Goal: Information Seeking & Learning: Learn about a topic

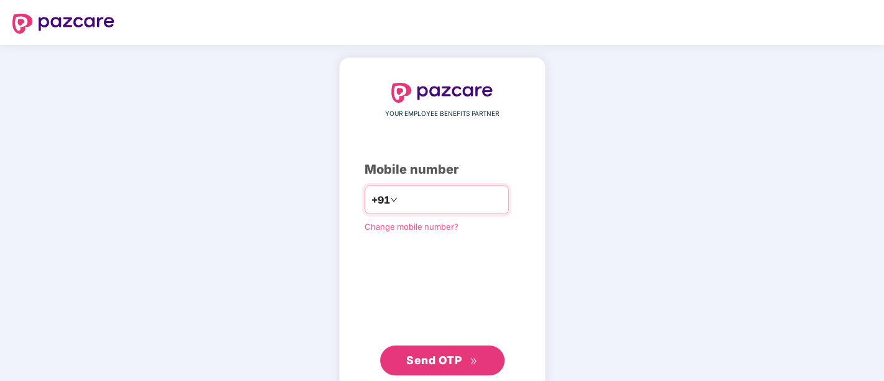
click at [413, 203] on input "number" at bounding box center [451, 200] width 102 height 20
type input "**********"
click at [440, 355] on span "Send OTP" at bounding box center [433, 359] width 55 height 13
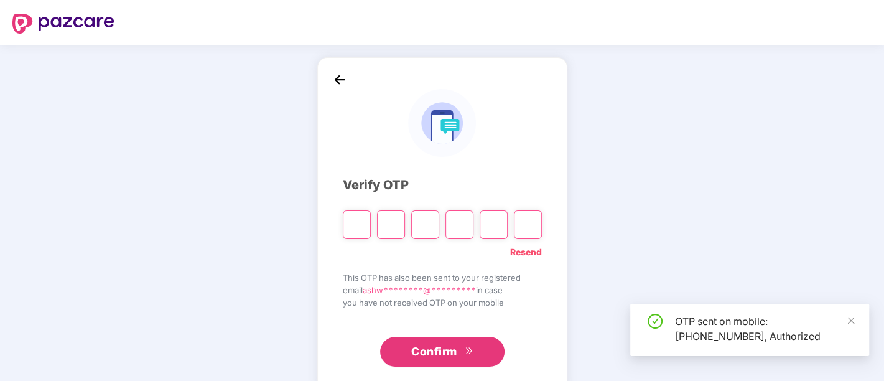
click at [351, 226] on input "Please enter verification code. Digit 1" at bounding box center [357, 224] width 28 height 29
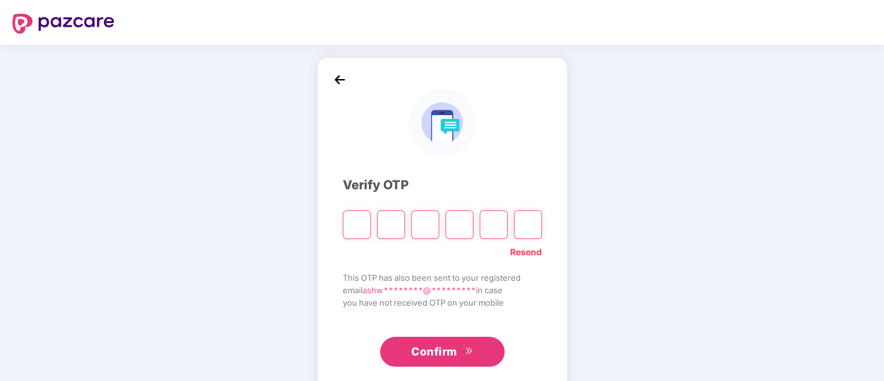
type input "*"
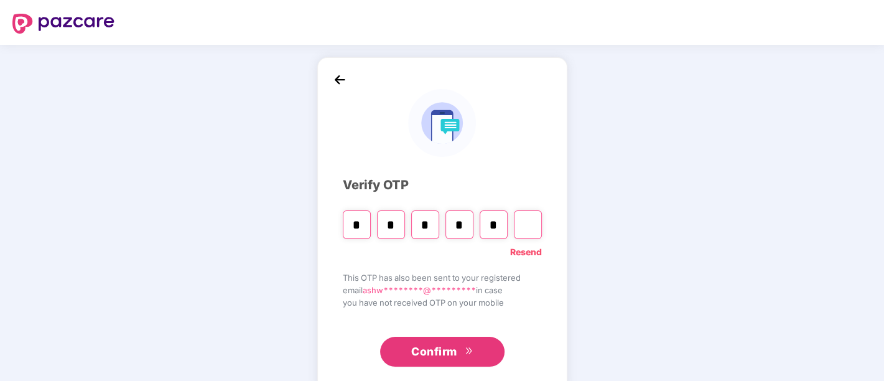
type input "*"
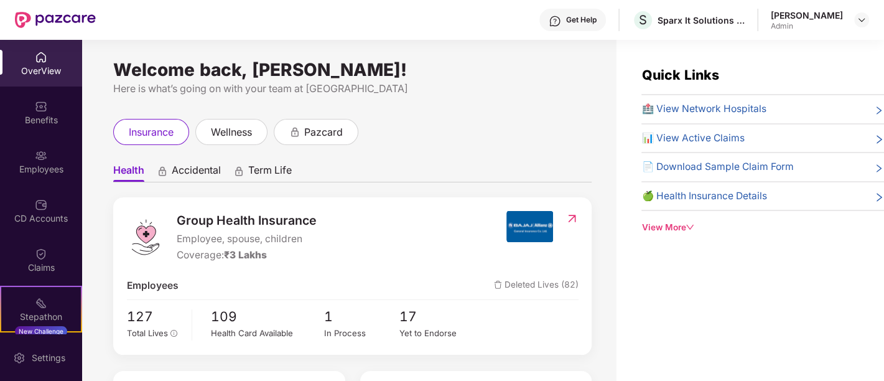
click at [399, 119] on div "insurance wellness pazcard" at bounding box center [352, 132] width 478 height 26
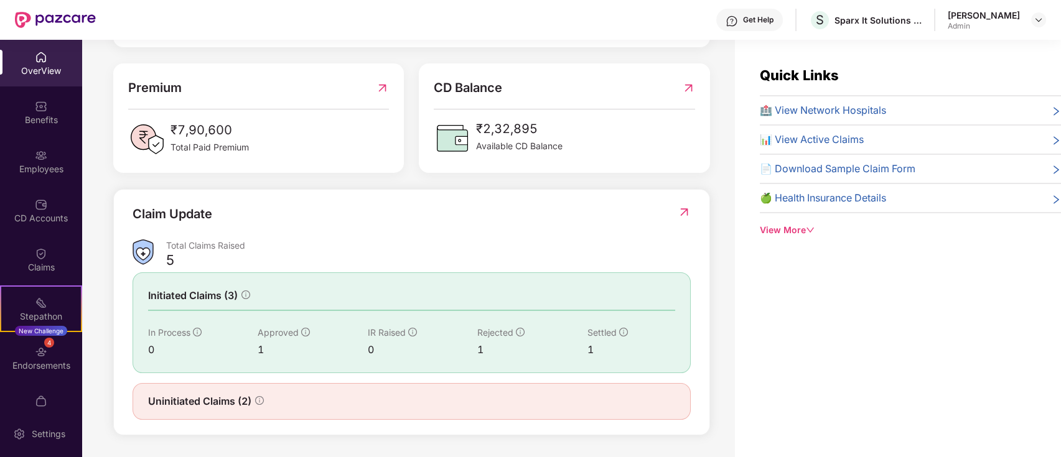
click at [48, 72] on div "OverView" at bounding box center [41, 71] width 82 height 12
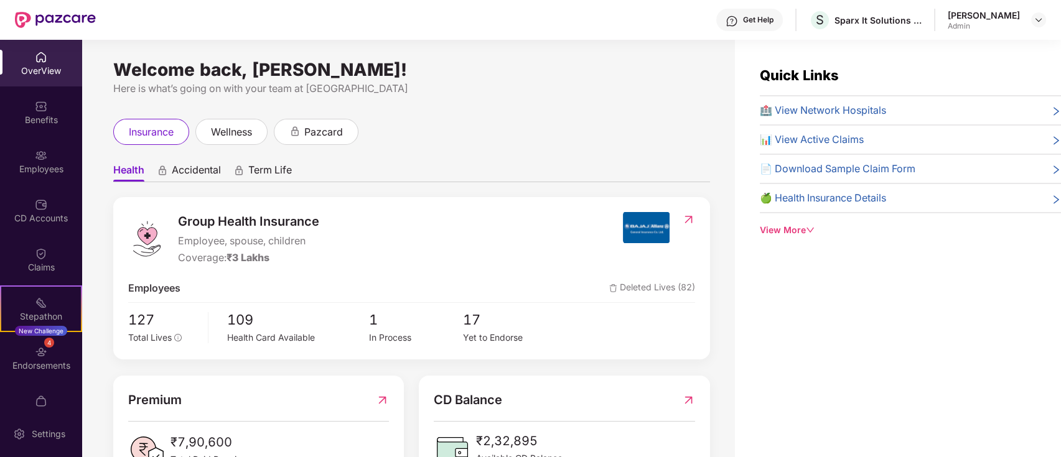
click at [209, 171] on span "Accidental" at bounding box center [196, 173] width 49 height 18
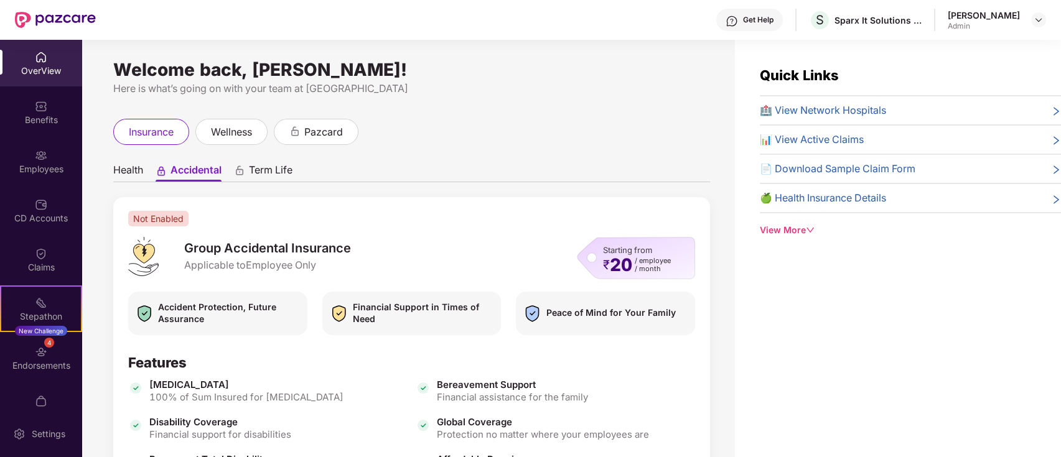
click at [148, 171] on ul "Health Accidental Term Life" at bounding box center [411, 169] width 597 height 25
click at [139, 171] on span "Health" at bounding box center [128, 173] width 30 height 18
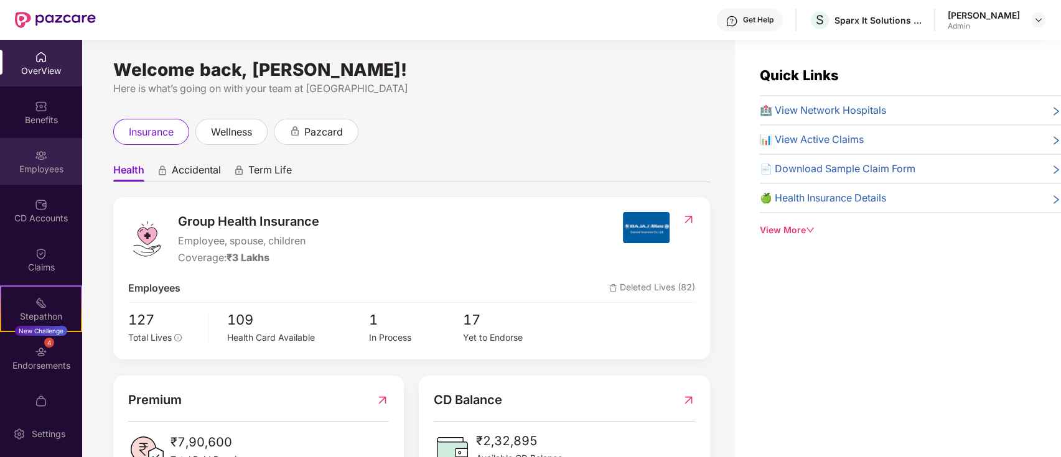
click at [50, 154] on div "Employees" at bounding box center [41, 161] width 82 height 47
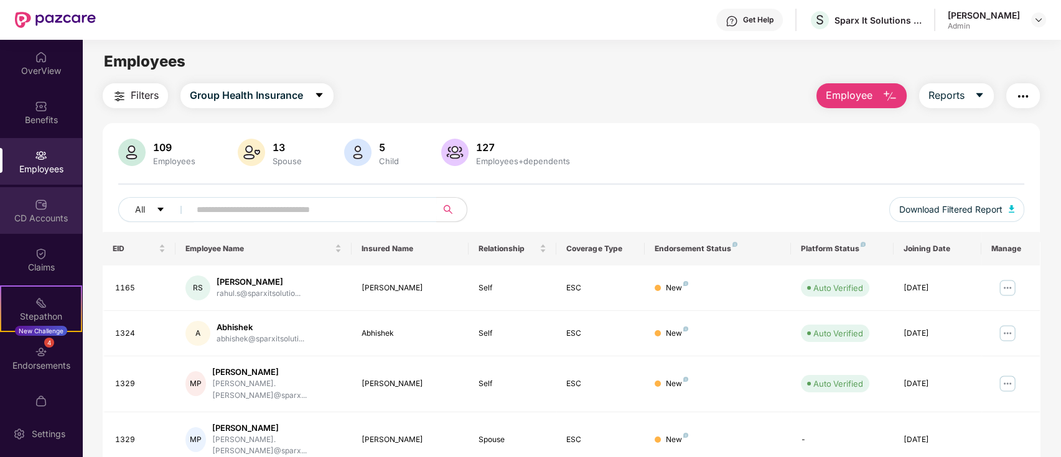
click at [50, 204] on div "CD Accounts" at bounding box center [41, 210] width 82 height 47
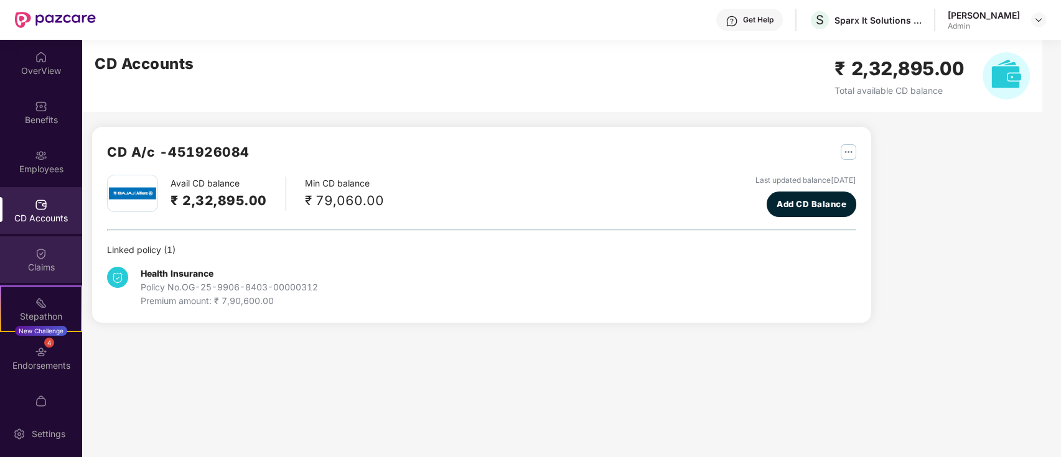
click at [45, 262] on div "Claims" at bounding box center [41, 267] width 82 height 12
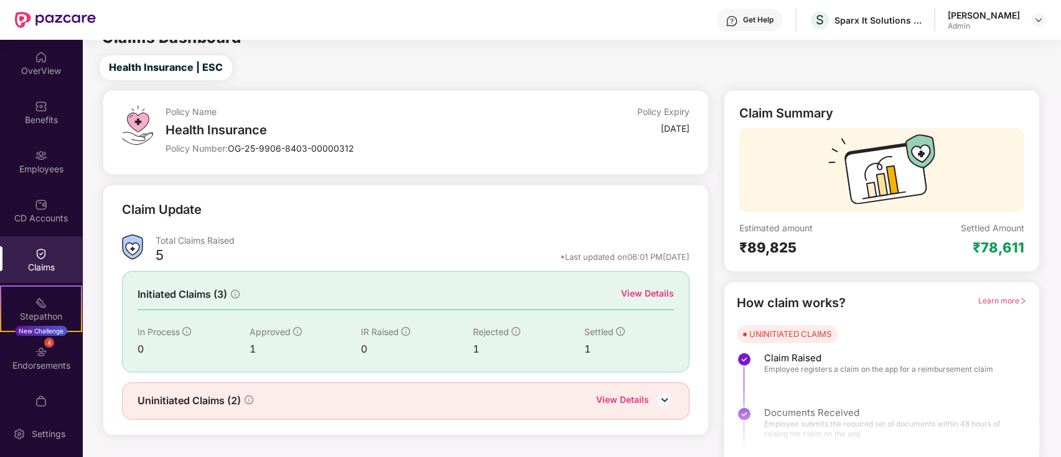
scroll to position [30, 0]
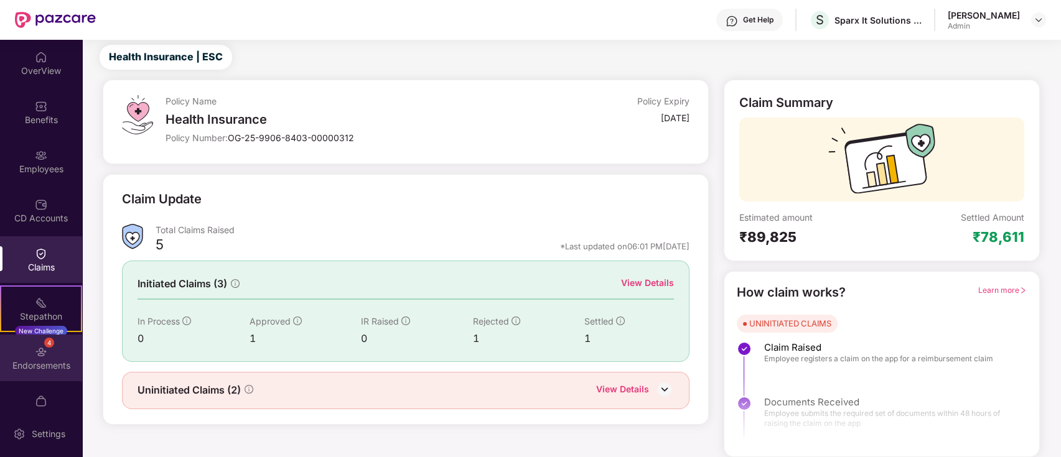
click at [41, 354] on img at bounding box center [41, 352] width 12 height 12
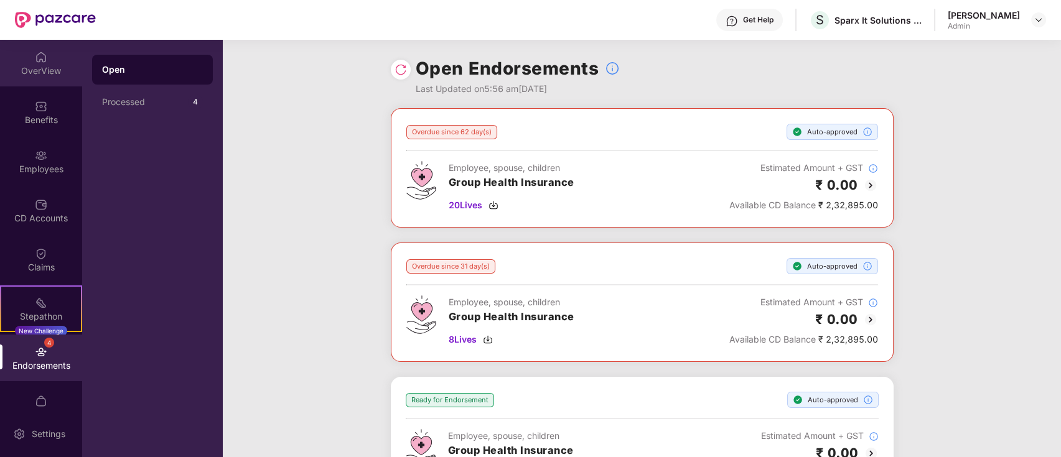
click at [44, 75] on div "OverView" at bounding box center [41, 71] width 82 height 12
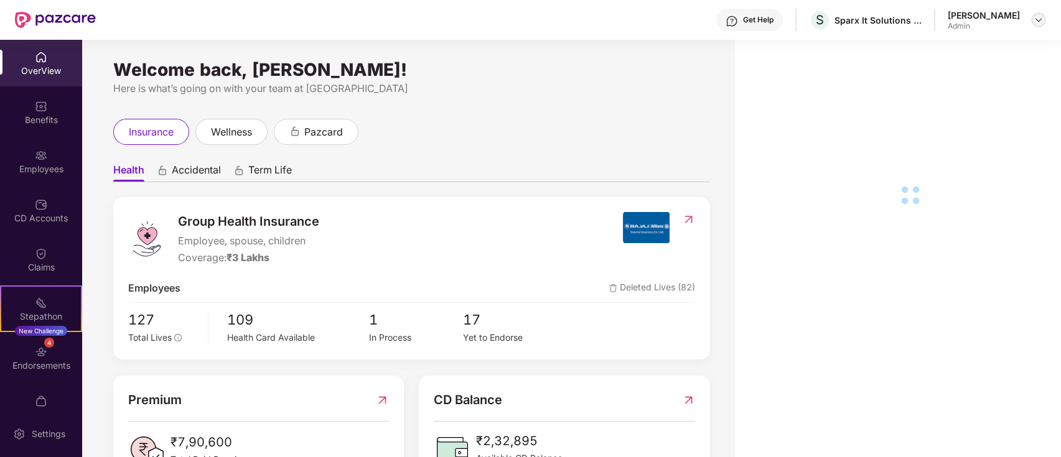
click at [883, 17] on img at bounding box center [1038, 20] width 10 height 10
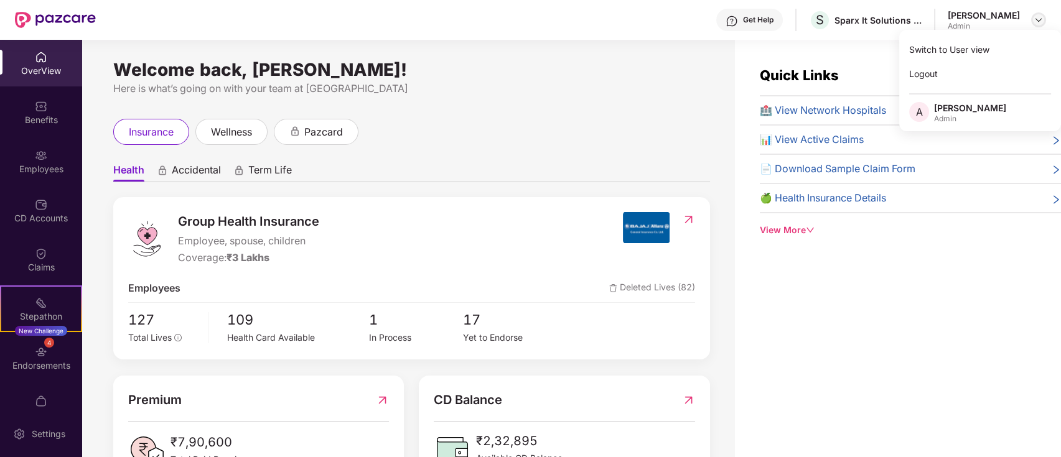
click at [883, 21] on img at bounding box center [1038, 20] width 10 height 10
click at [798, 220] on div "Quick Links 🏥 View Network Hospitals 📊 View Active Claims 📄 Download Sample Cla…" at bounding box center [910, 151] width 301 height 172
click at [825, 202] on span "🍏 Health Insurance Details" at bounding box center [823, 198] width 126 height 16
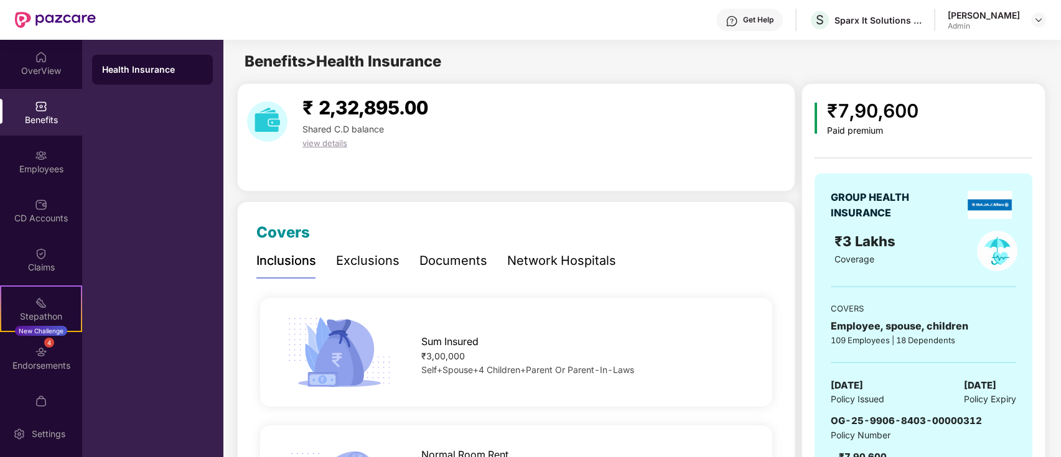
click at [453, 258] on div "Documents" at bounding box center [453, 260] width 68 height 19
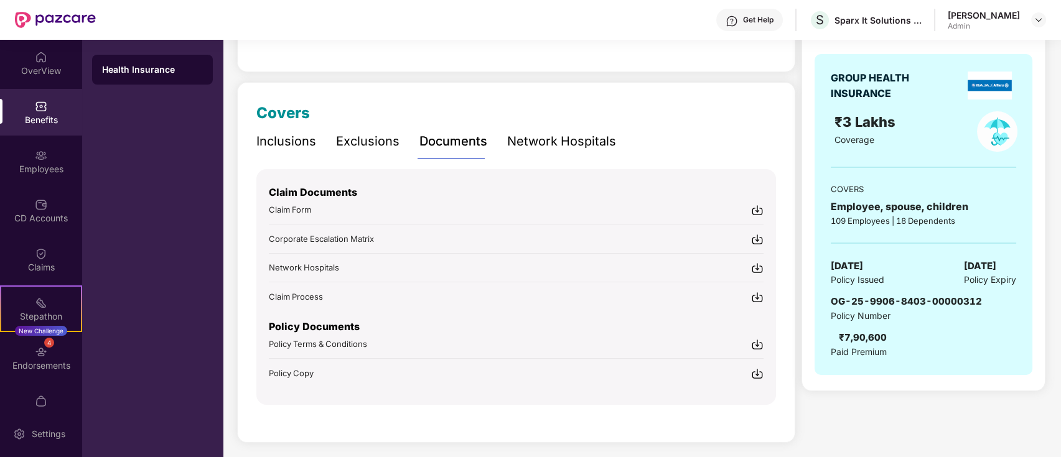
scroll to position [121, 0]
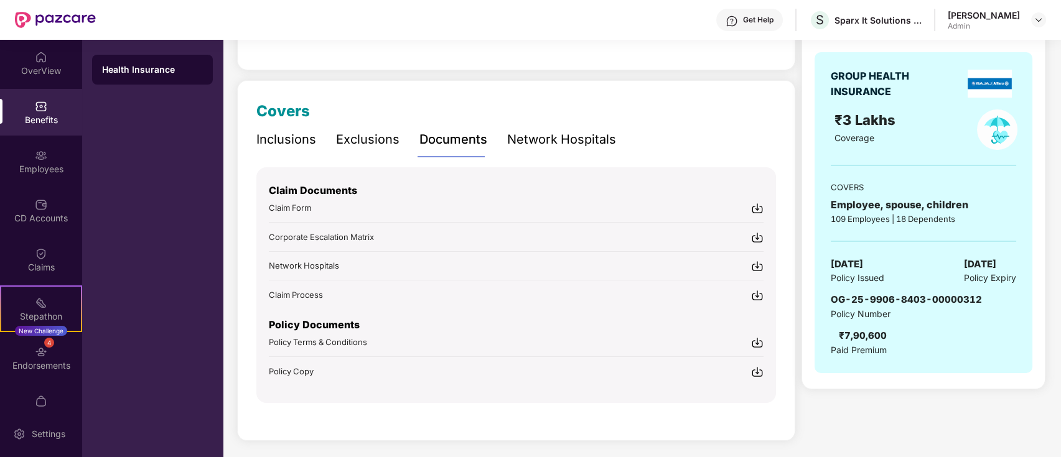
click at [756, 366] on img at bounding box center [757, 372] width 12 height 12
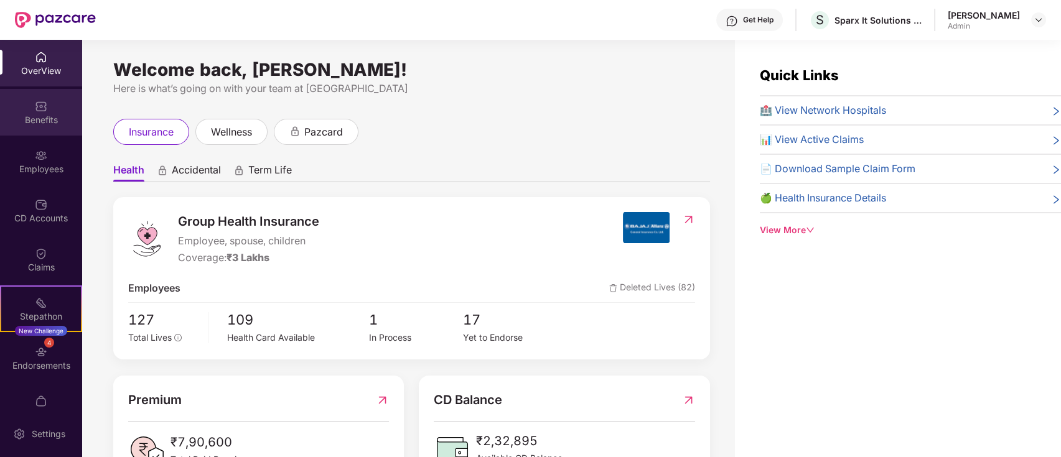
click at [52, 122] on div "Benefits" at bounding box center [41, 120] width 82 height 12
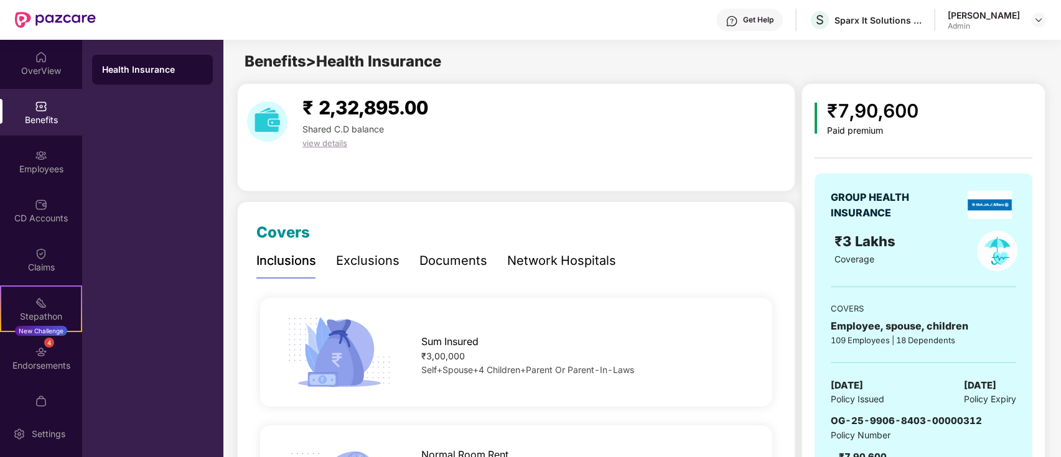
click at [444, 260] on div "Documents" at bounding box center [453, 260] width 68 height 19
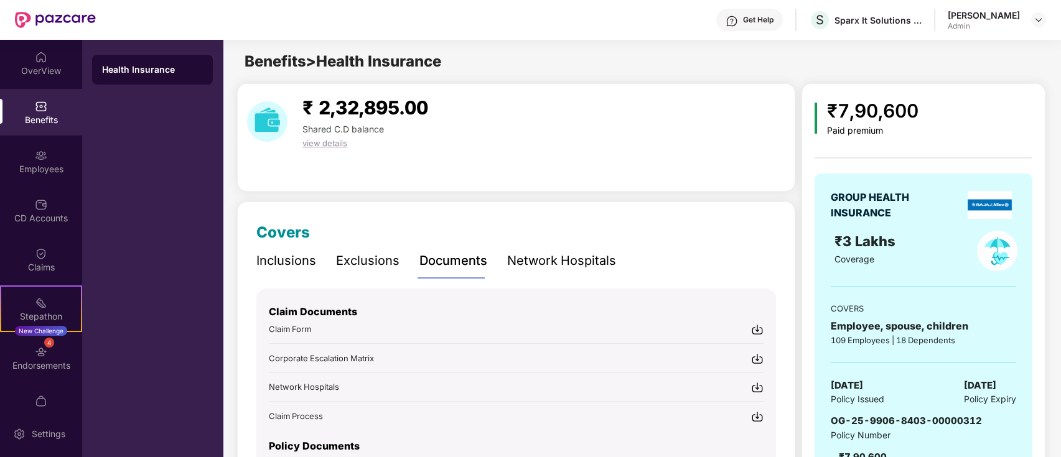
click at [391, 259] on div "Exclusions" at bounding box center [367, 260] width 63 height 19
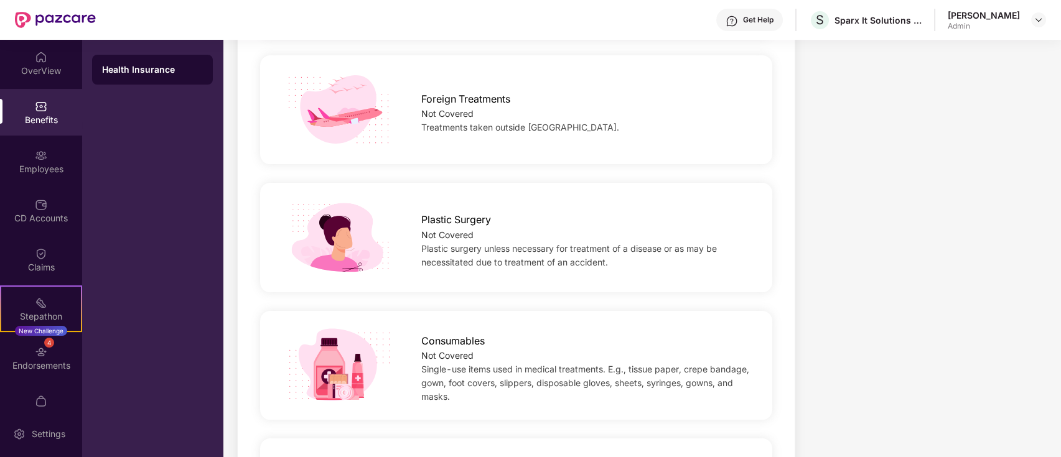
scroll to position [829, 0]
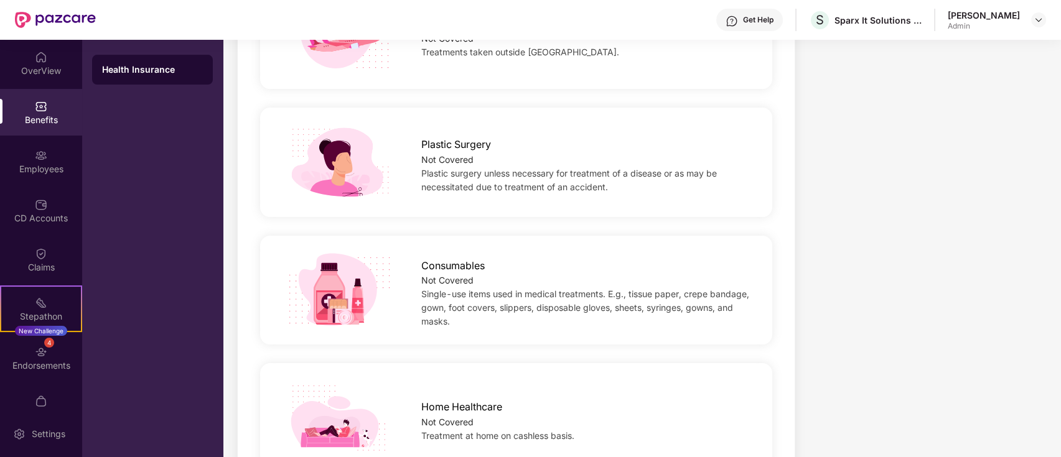
click at [486, 181] on span "Plastic surgery unless necessary for treatment of a disease or as may be necess…" at bounding box center [569, 180] width 296 height 24
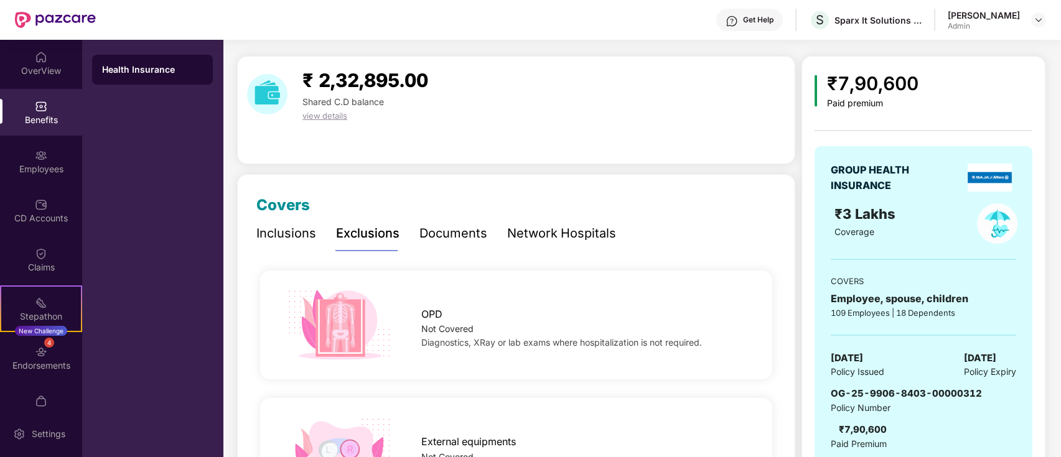
scroll to position [0, 0]
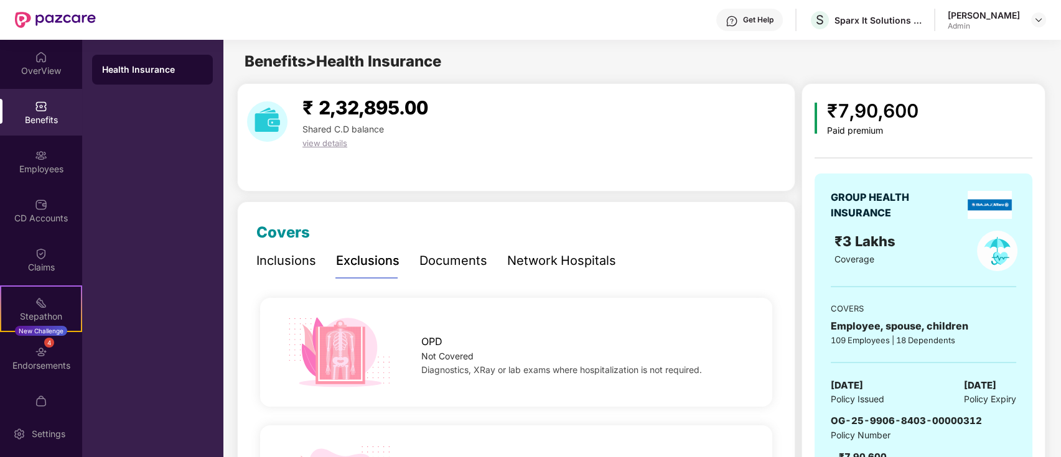
click at [434, 255] on div "Documents" at bounding box center [453, 260] width 68 height 19
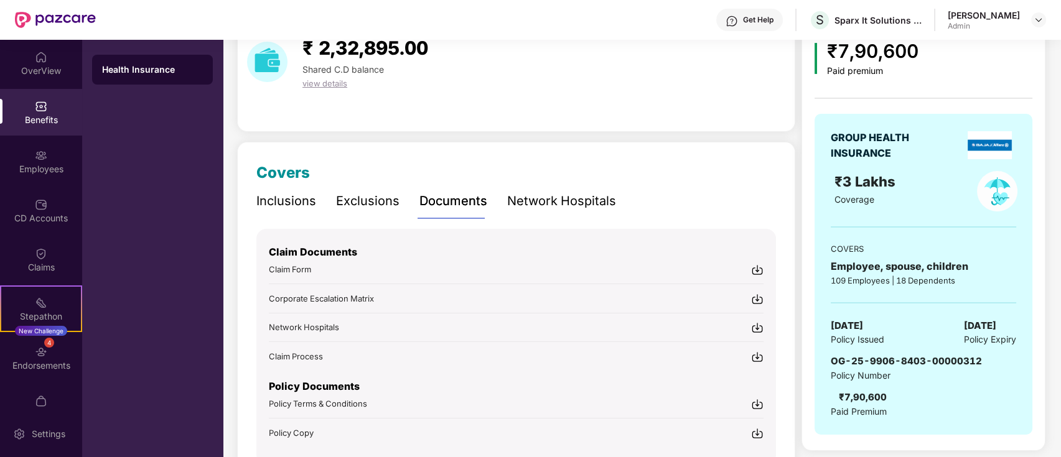
scroll to position [83, 0]
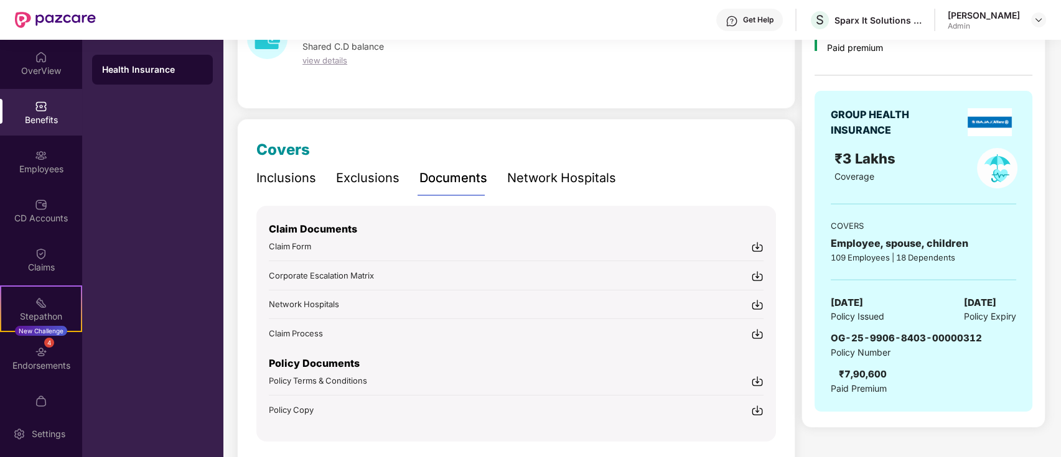
click at [765, 276] on div "Claim Documents Claim Form Corporate Escalation Matrix Network Hospitals Claim …" at bounding box center [515, 324] width 519 height 236
click at [752, 275] on img at bounding box center [757, 276] width 12 height 12
click at [755, 377] on img at bounding box center [757, 381] width 12 height 12
